Goal: Information Seeking & Learning: Learn about a topic

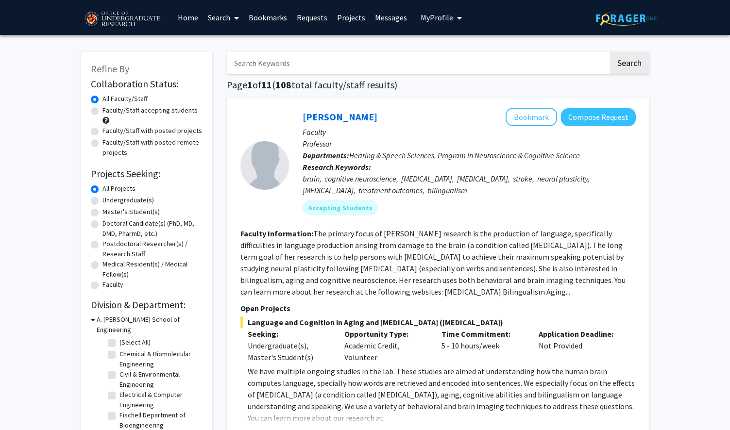
click at [292, 71] on input "Search Keywords" at bounding box center [417, 63] width 381 height 22
type input "psych"
click at [609, 52] on button "Search" at bounding box center [629, 63] width 40 height 22
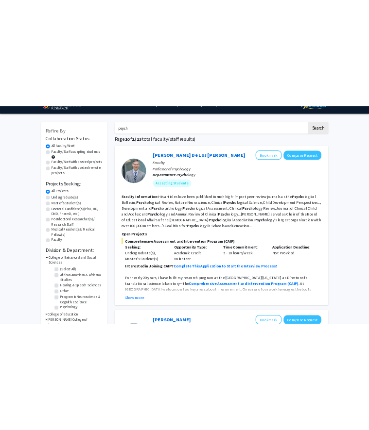
scroll to position [35, 0]
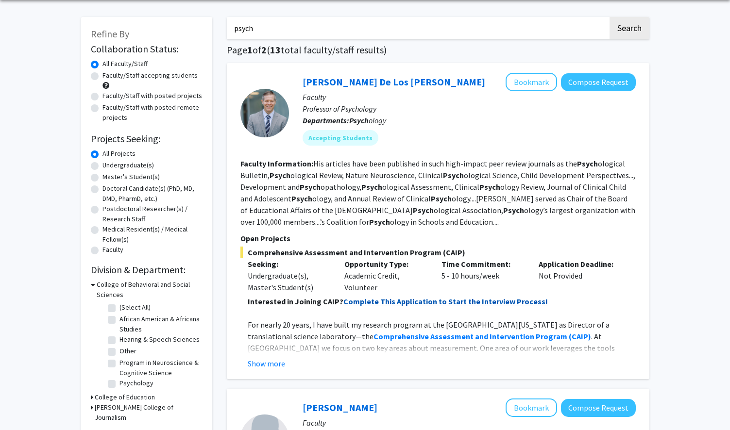
click at [394, 304] on strong "Complete This Application to Start the Interview Process!" at bounding box center [445, 302] width 204 height 10
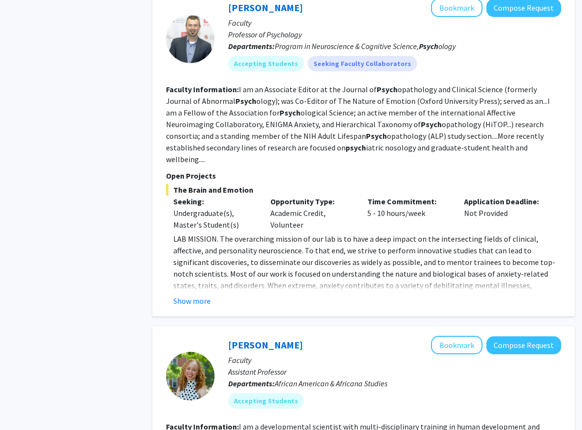
scroll to position [748, 0]
click at [187, 295] on button "Show more" at bounding box center [191, 301] width 37 height 12
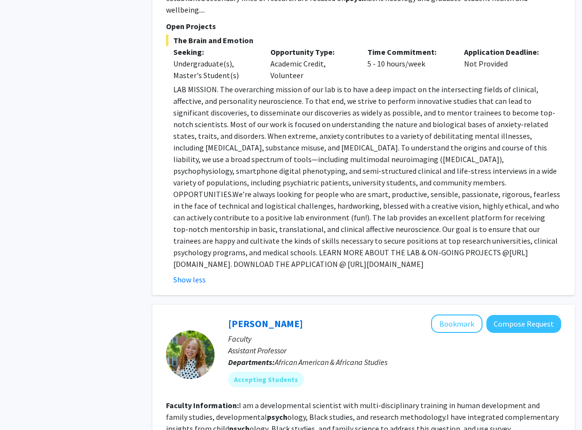
scroll to position [901, 0]
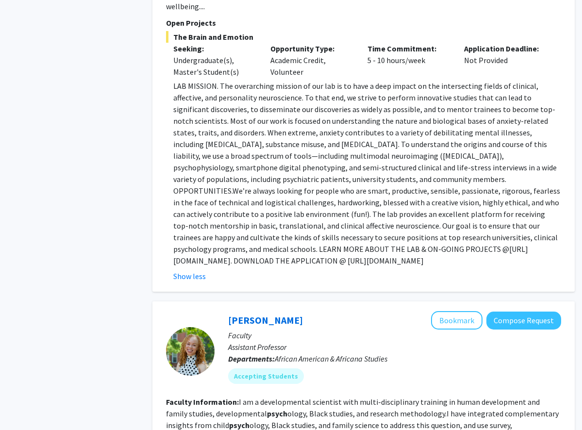
click at [220, 239] on p "LAB MISSION. The overarching mission of our lab is to have a deep impact on the…" at bounding box center [367, 173] width 388 height 186
click at [250, 236] on p "LAB MISSION. The overarching mission of our lab is to have a deep impact on the…" at bounding box center [367, 173] width 388 height 186
drag, startPoint x: 261, startPoint y: 237, endPoint x: 183, endPoint y: 238, distance: 77.7
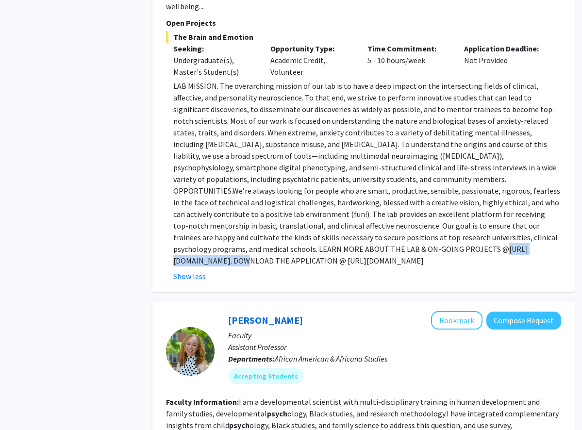
click at [183, 238] on p "LAB MISSION. The overarching mission of our lab is to have a deep impact on the…" at bounding box center [367, 173] width 388 height 186
copy p "https://shackmanlab.org"
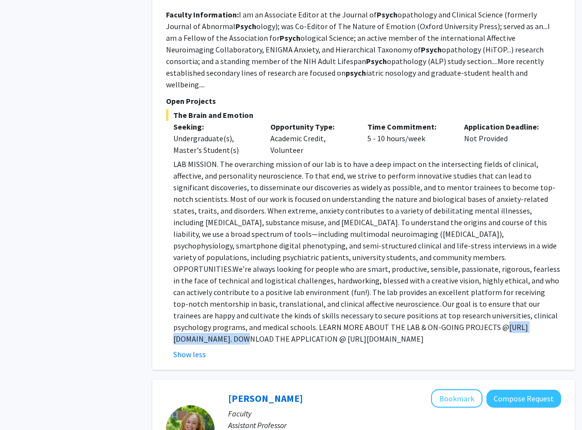
scroll to position [821, 0]
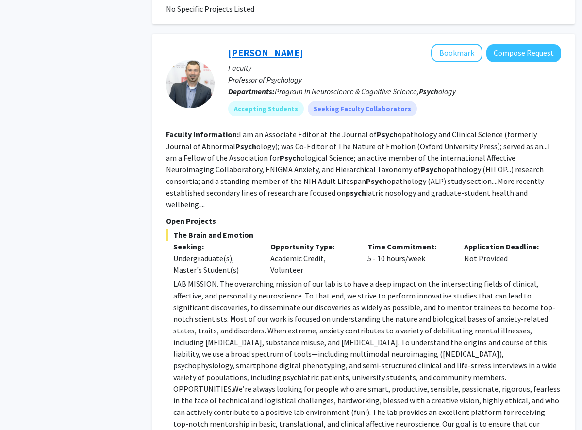
click at [255, 52] on link "[PERSON_NAME]" at bounding box center [265, 53] width 75 height 12
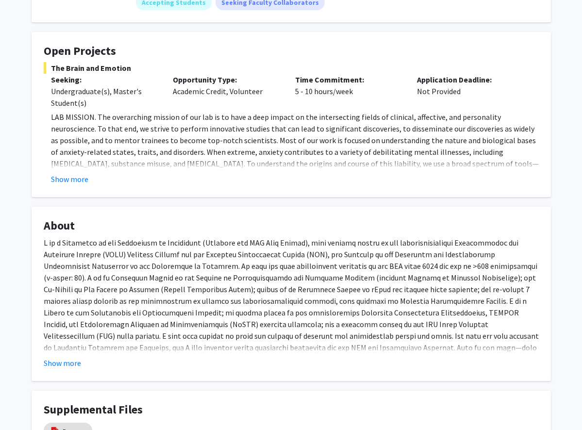
scroll to position [237, 0]
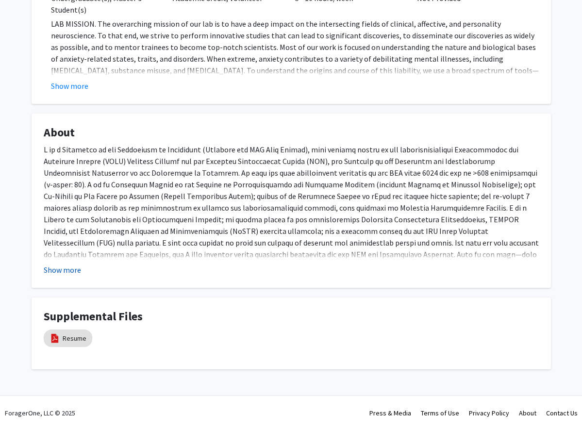
click at [62, 268] on button "Show more" at bounding box center [62, 270] width 37 height 12
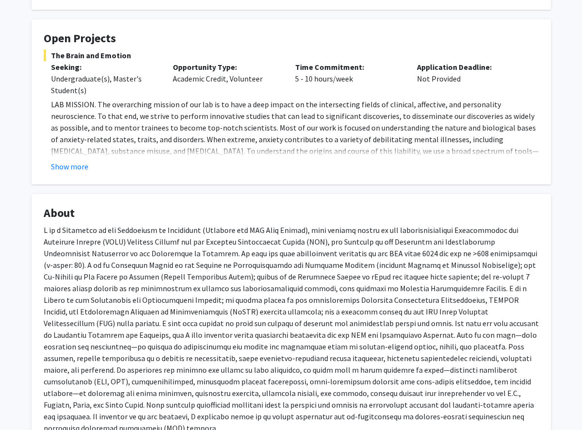
scroll to position [138, 0]
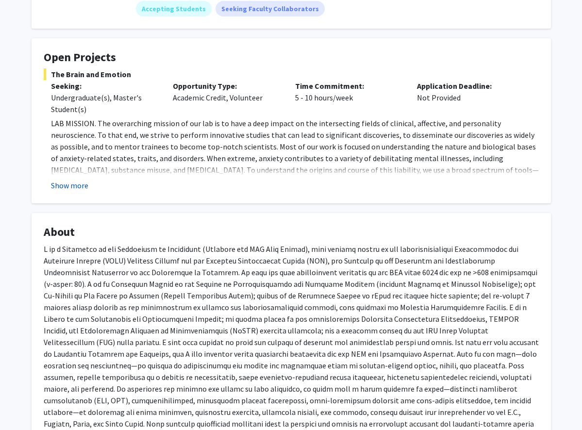
click at [77, 187] on button "Show more" at bounding box center [69, 186] width 37 height 12
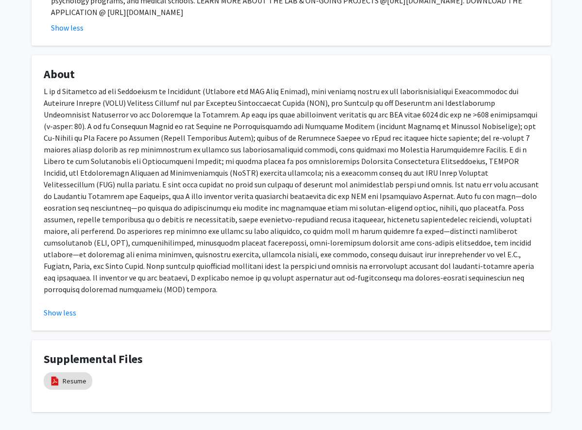
scroll to position [378, 0]
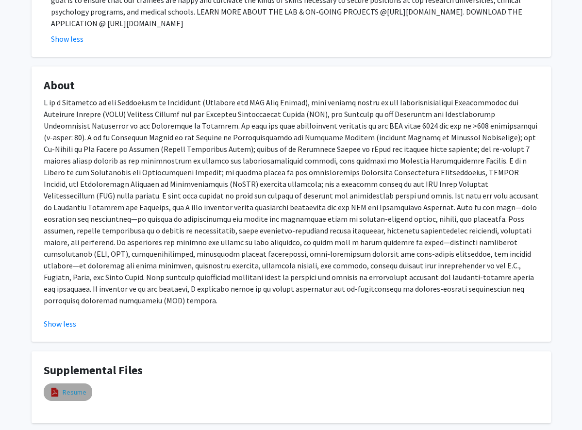
click at [69, 388] on link "Resume" at bounding box center [75, 393] width 24 height 10
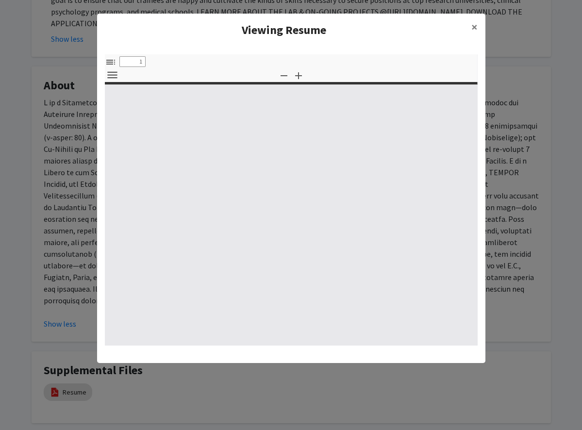
type input "0"
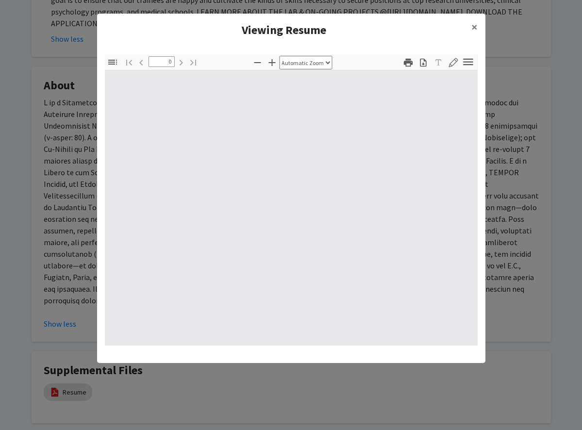
select select "custom"
type input "1"
select select "auto"
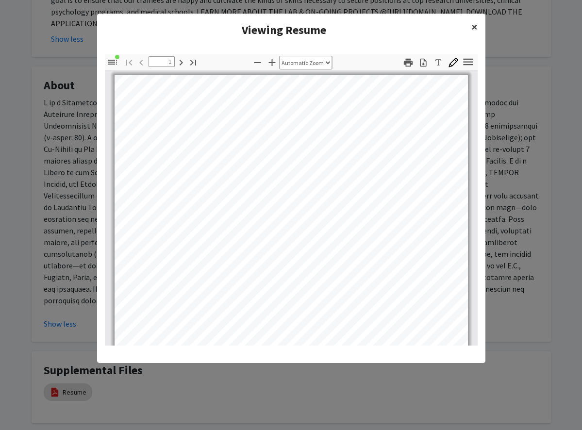
scroll to position [0, 0]
click at [472, 30] on span "×" at bounding box center [475, 26] width 6 height 15
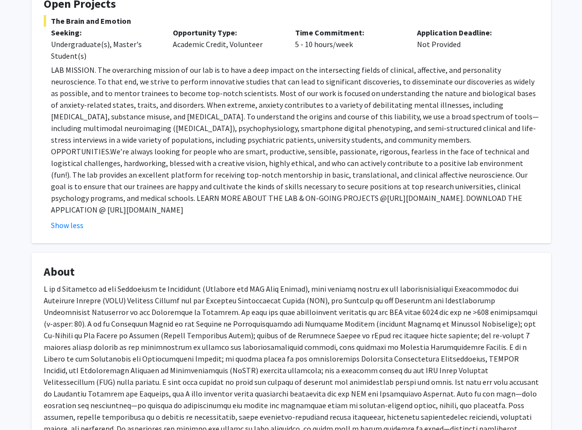
scroll to position [140, 0]
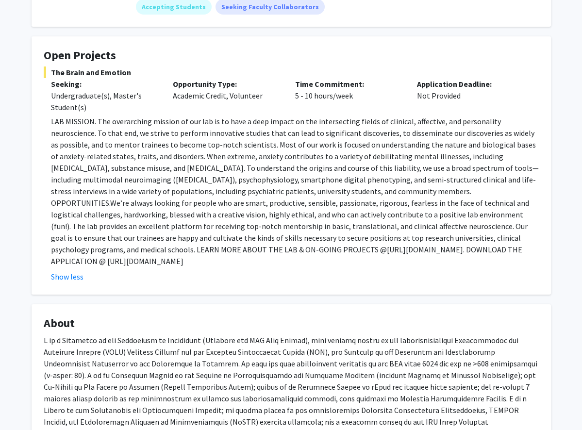
drag, startPoint x: 447, startPoint y: 252, endPoint x: 245, endPoint y: 253, distance: 202.5
click at [245, 253] on p "LAB MISSION. The overarching mission of our lab is to have a deep impact on the…" at bounding box center [295, 192] width 488 height 152
copy p "https://shackmanlab.org/positions/undergraduate_postbacras"
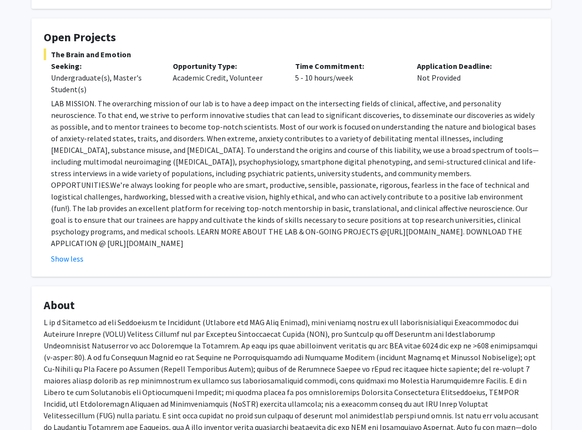
scroll to position [157, 0]
click at [449, 240] on fg-read-more "LAB MISSION. The overarching mission of our lab is to have a deep impact on the…" at bounding box center [291, 181] width 495 height 167
drag, startPoint x: 449, startPoint y: 231, endPoint x: 244, endPoint y: 230, distance: 204.5
click at [244, 230] on p "LAB MISSION. The overarching mission of our lab is to have a deep impact on the…" at bounding box center [295, 174] width 488 height 152
copy p "https://shackmanlab.org/positions/undergraduate_postbacras/"
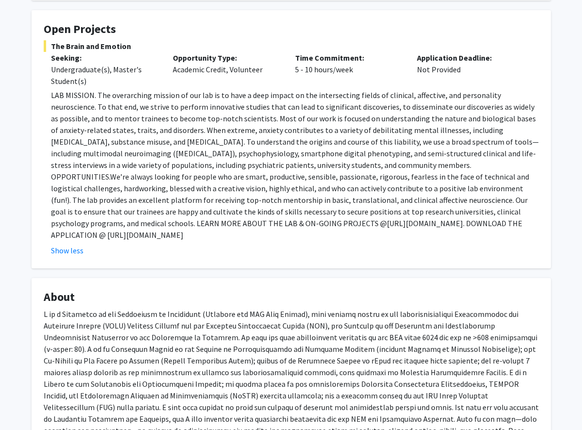
scroll to position [167, 0]
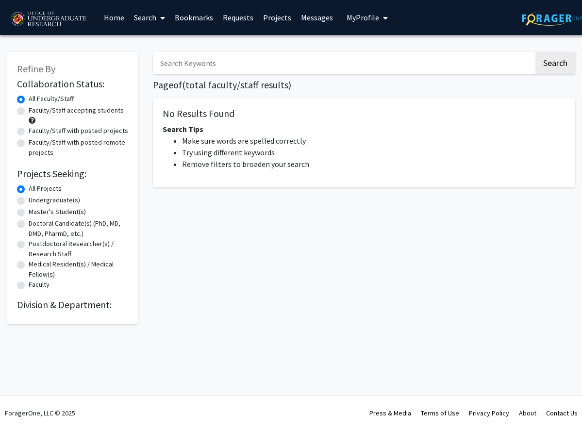
click at [212, 63] on input "Search Keywords" at bounding box center [343, 63] width 381 height 22
type input "psych"
click at [550, 67] on button "Search" at bounding box center [556, 63] width 40 height 22
